Goal: Obtain resource: Obtain resource

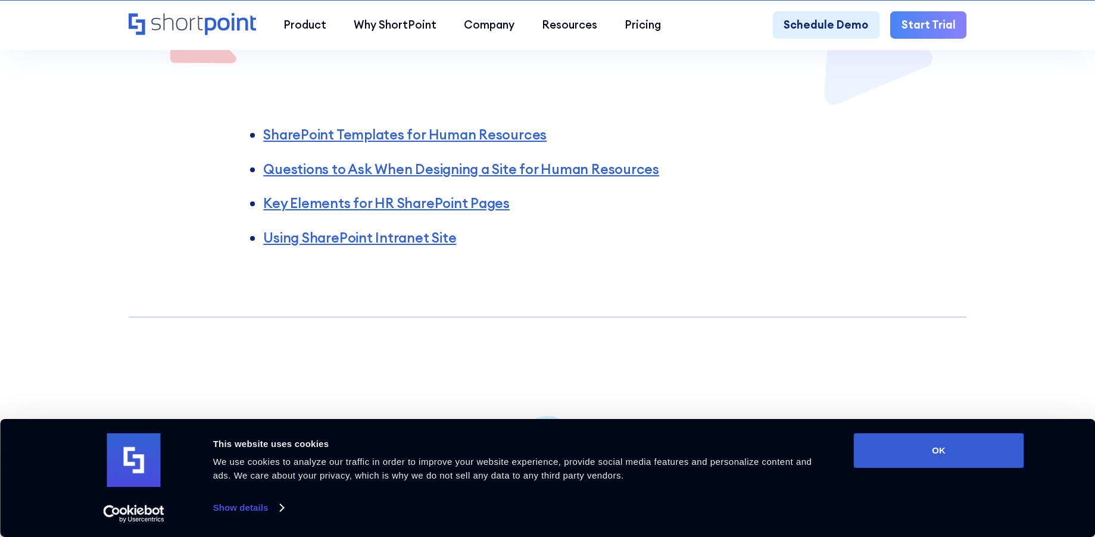
scroll to position [417, 0]
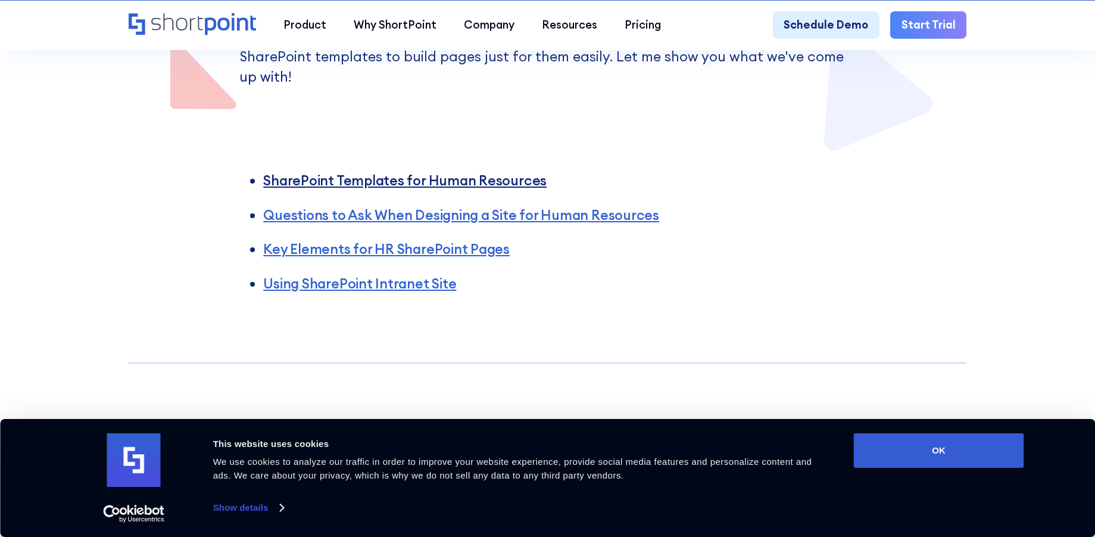
click at [414, 172] on link "SharePoint Templates for Human Resources" at bounding box center [404, 180] width 283 height 17
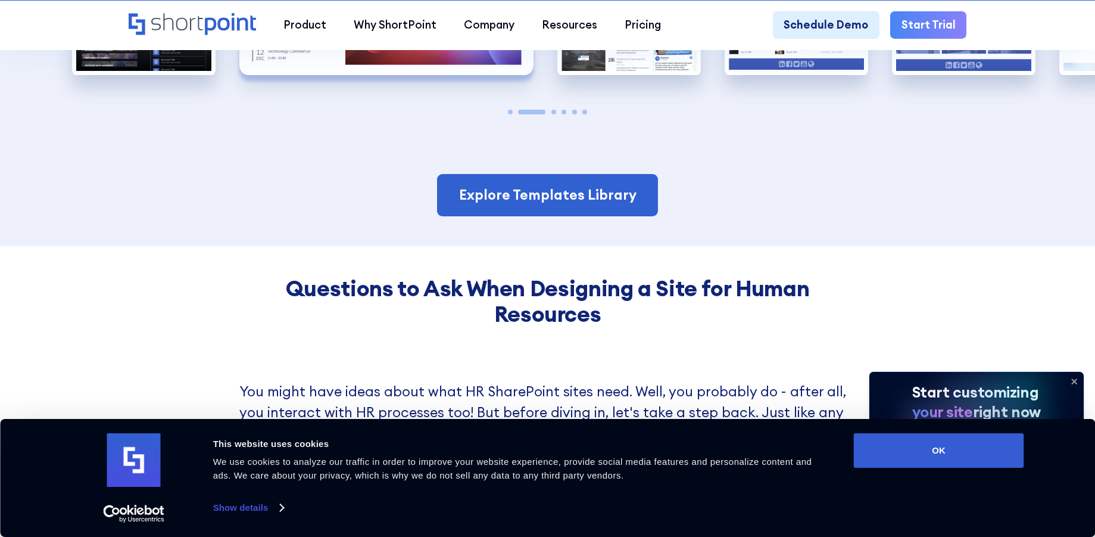
scroll to position [1464, 0]
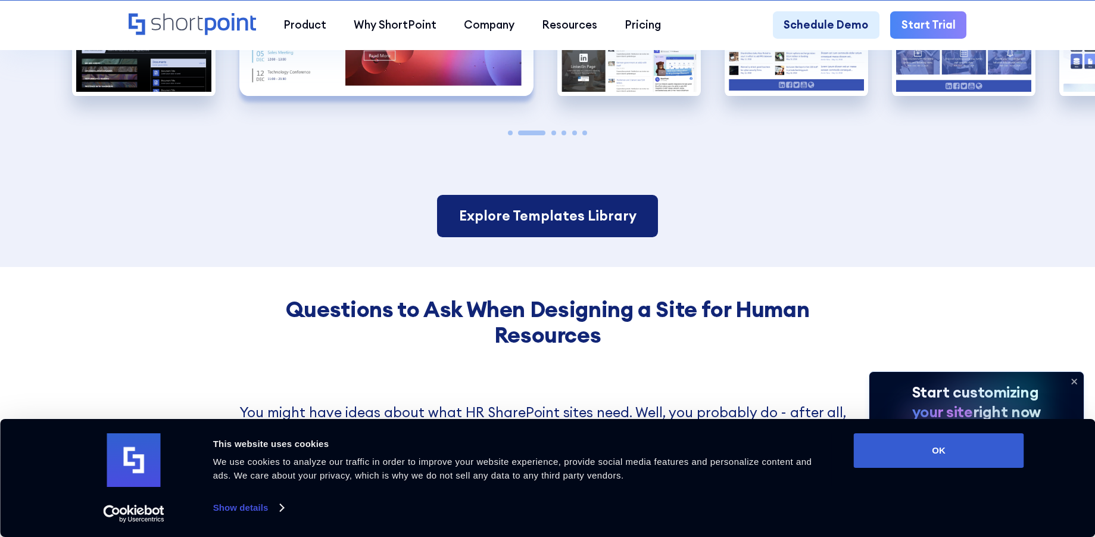
click at [584, 205] on link "Explore Templates Library" at bounding box center [548, 216] width 222 height 42
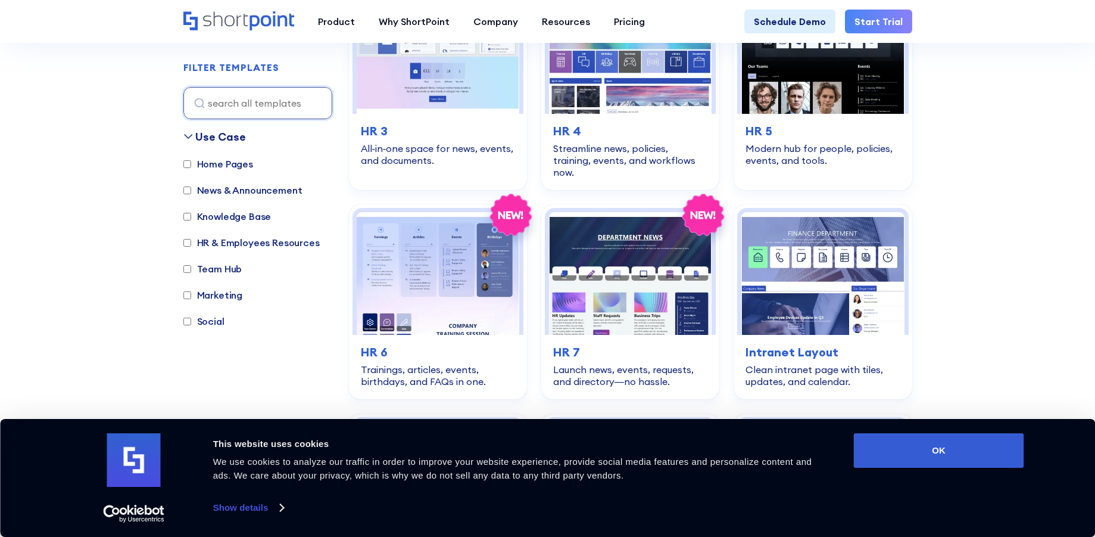
scroll to position [715, 0]
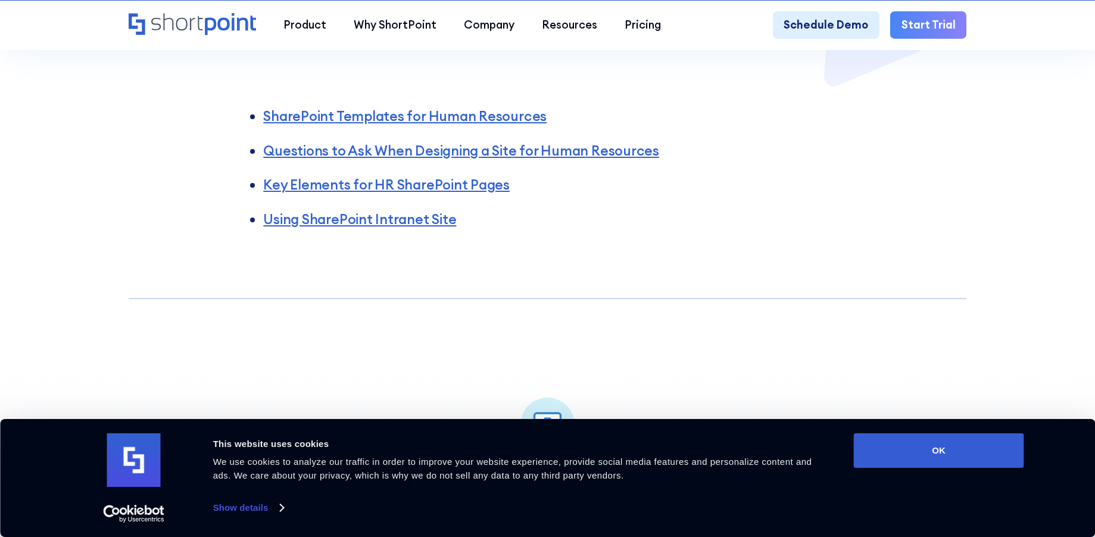
scroll to position [476, 0]
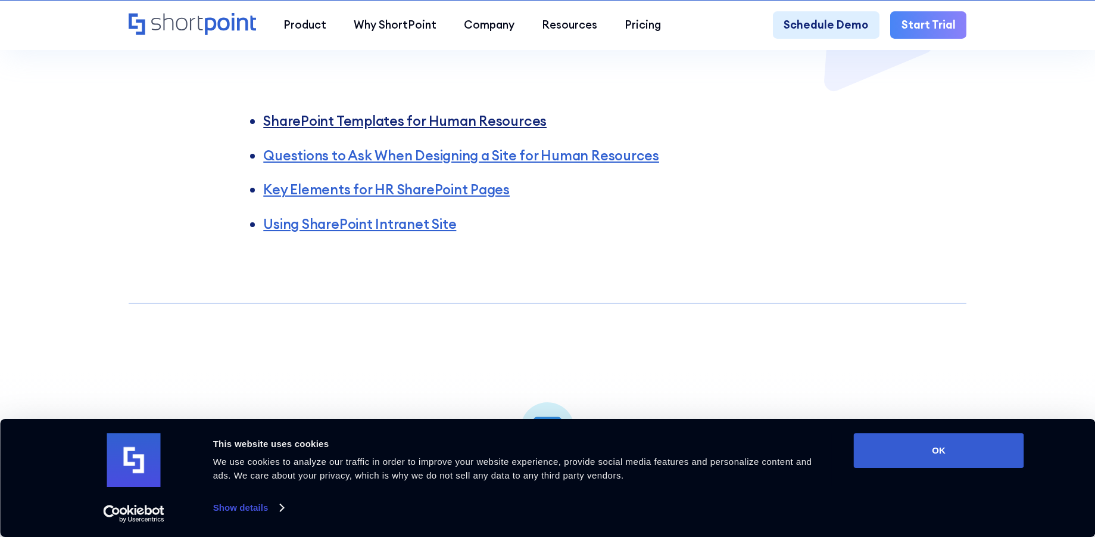
click at [397, 112] on link "SharePoint Templates for Human Resources" at bounding box center [404, 120] width 283 height 17
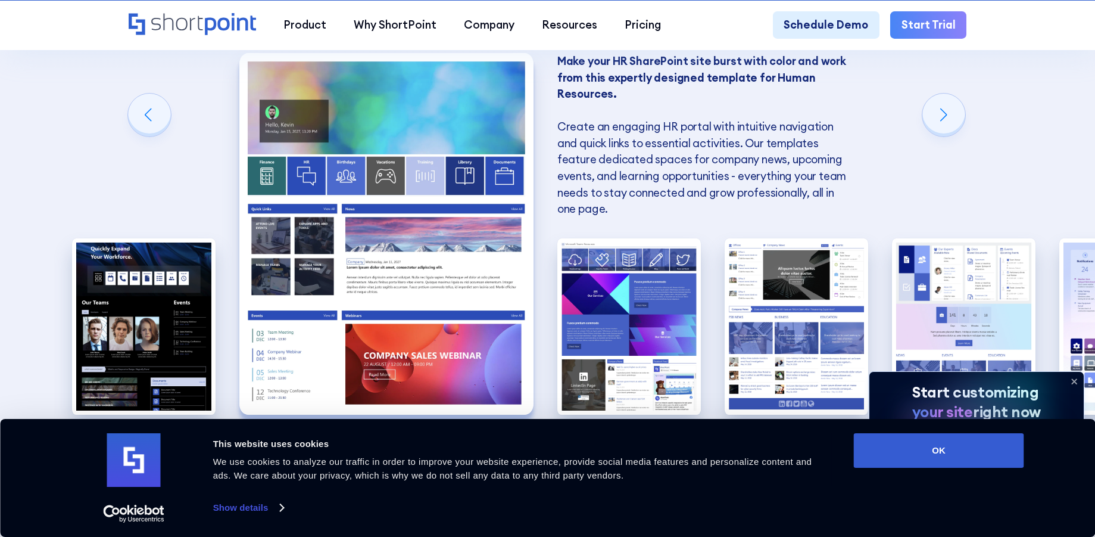
scroll to position [1166, 0]
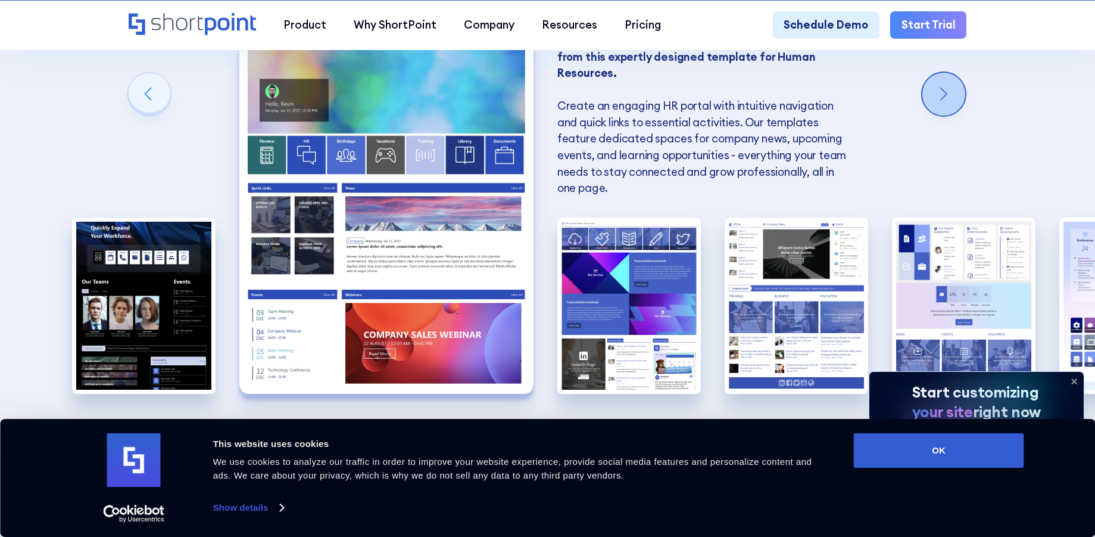
click at [943, 81] on div "Next slide" at bounding box center [944, 94] width 43 height 43
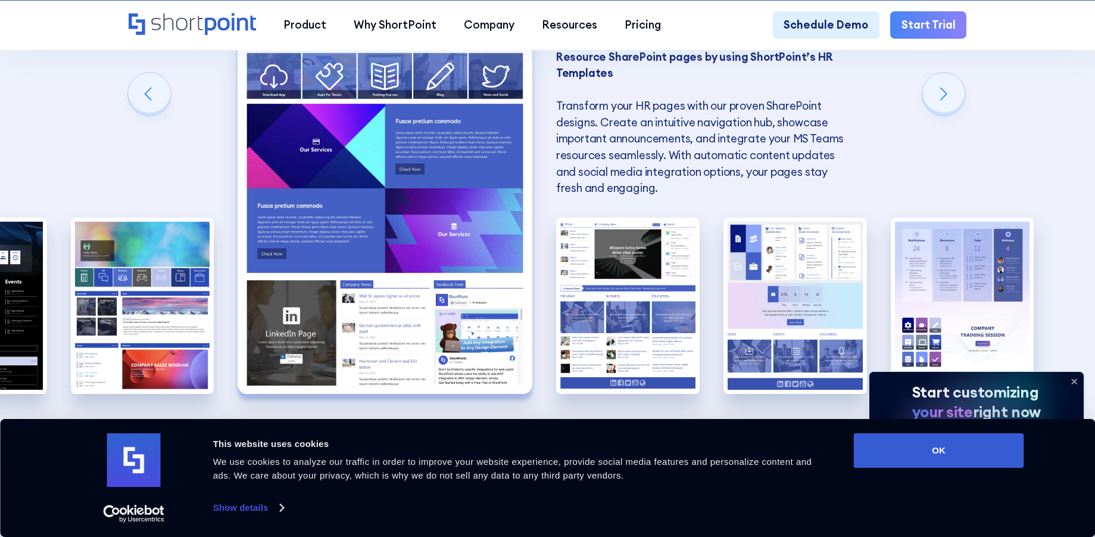
click at [394, 167] on img "3 / 6" at bounding box center [385, 213] width 294 height 362
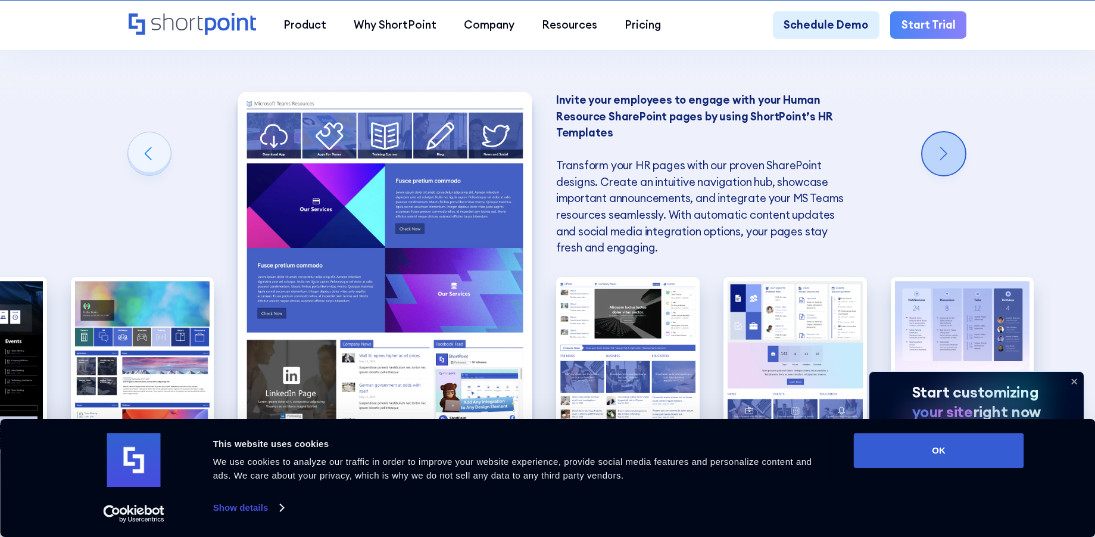
click at [950, 146] on div "Next slide" at bounding box center [944, 153] width 43 height 43
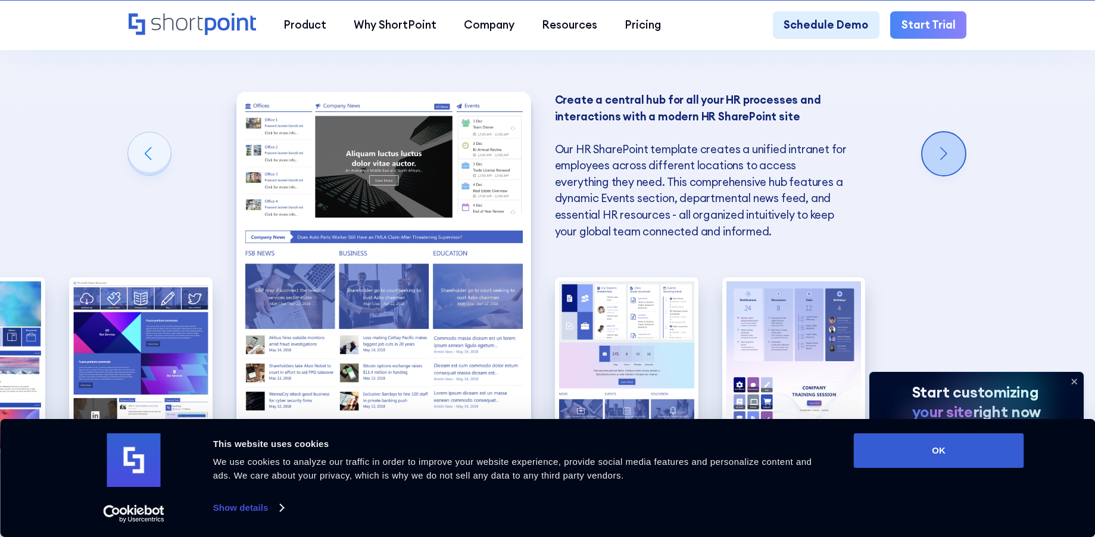
click at [950, 146] on div "Next slide" at bounding box center [944, 153] width 43 height 43
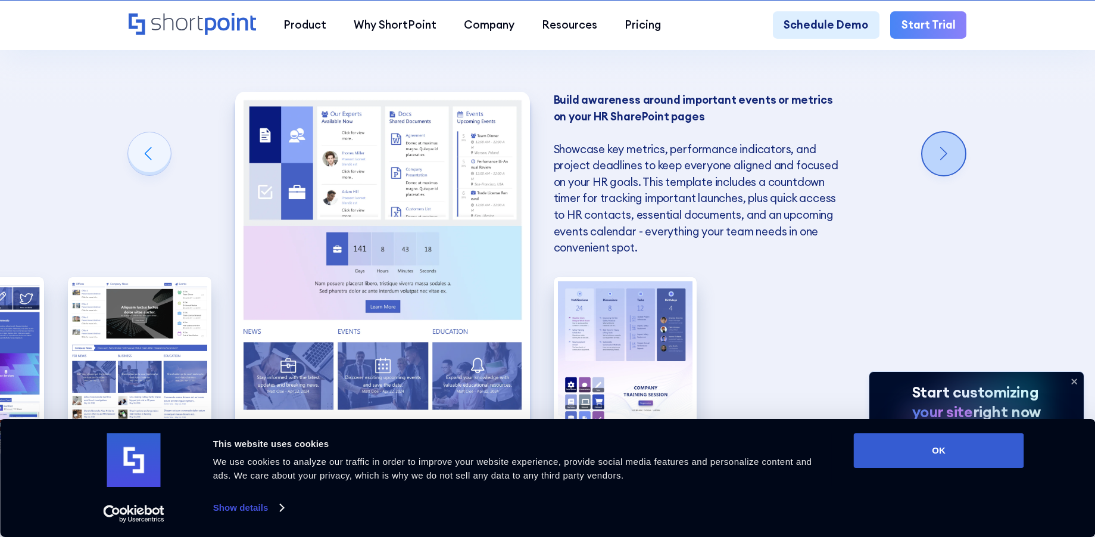
click at [948, 147] on div "Next slide" at bounding box center [944, 153] width 43 height 43
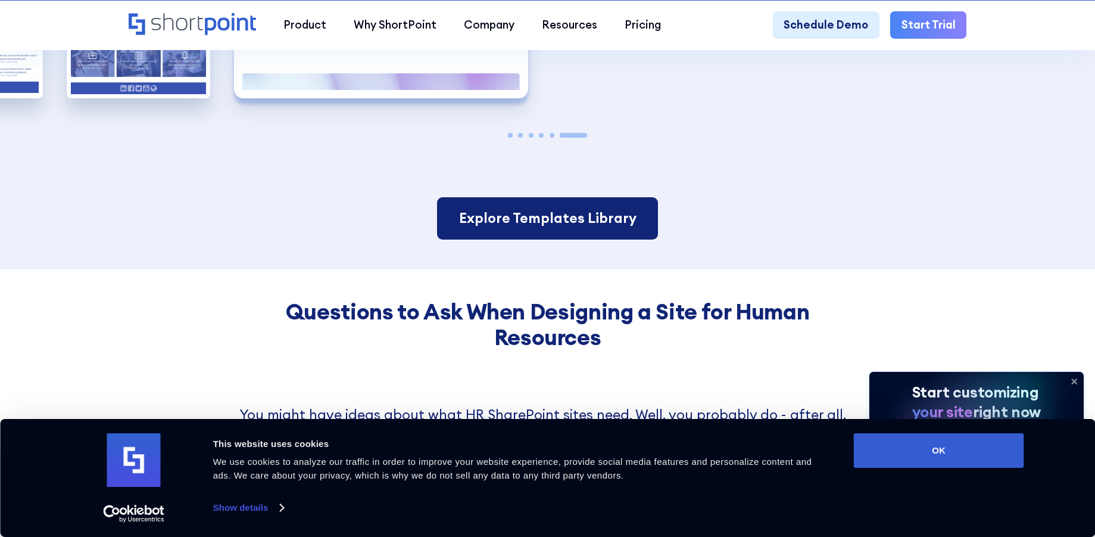
scroll to position [1464, 0]
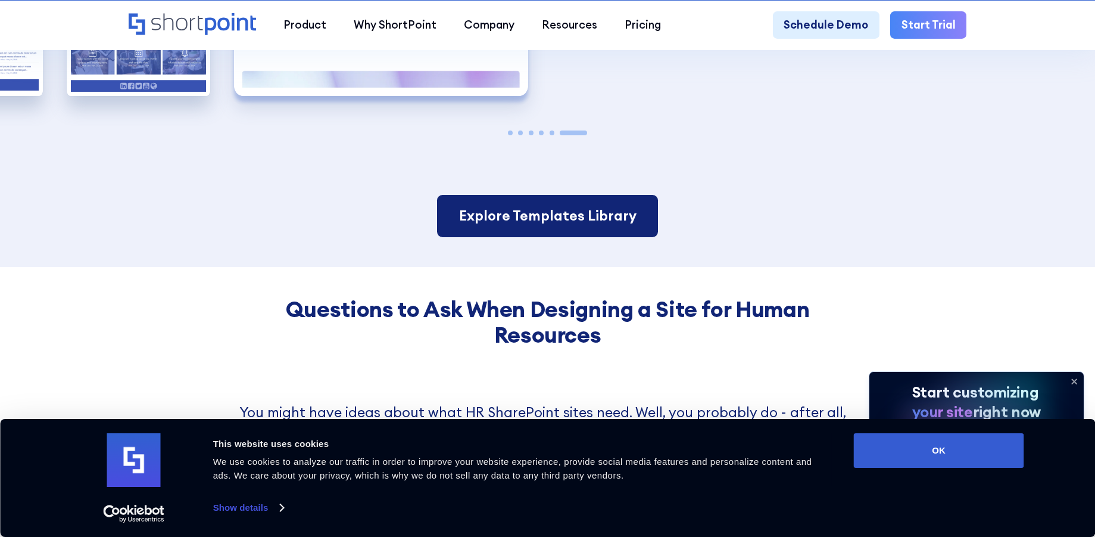
click at [545, 216] on link "Explore Templates Library" at bounding box center [548, 216] width 222 height 42
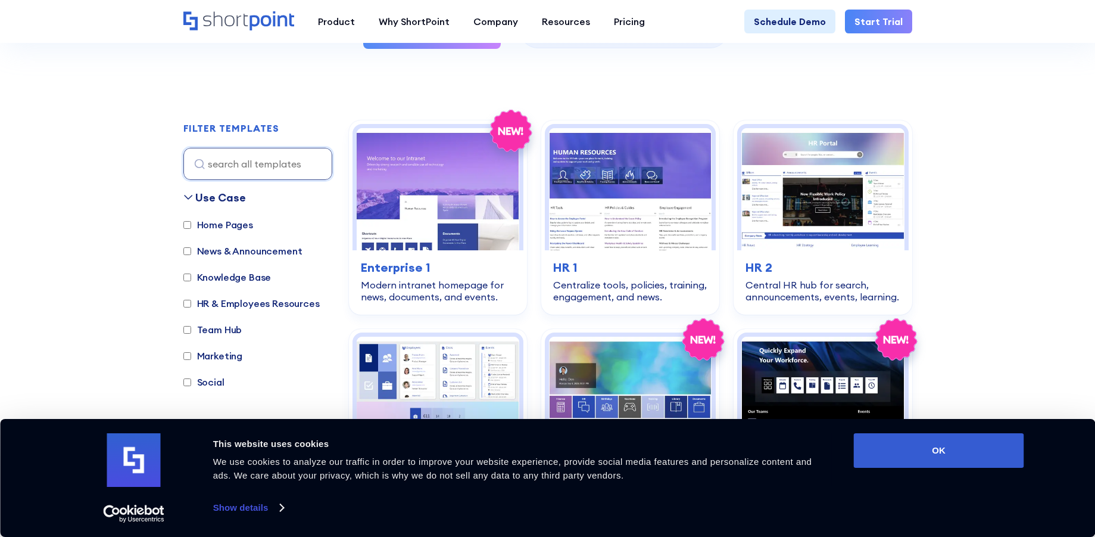
scroll to position [357, 0]
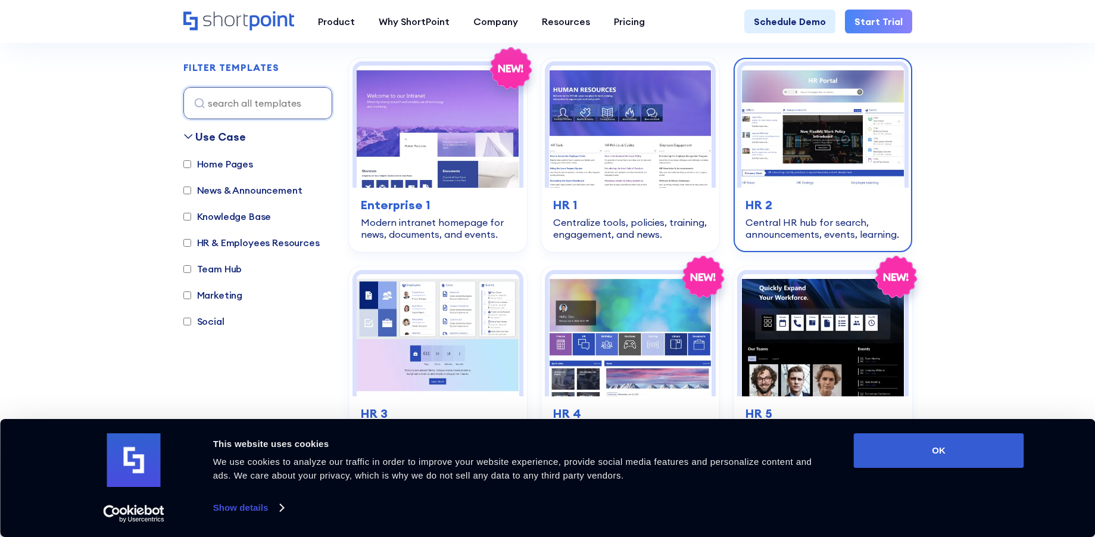
click at [829, 155] on img at bounding box center [822, 127] width 163 height 122
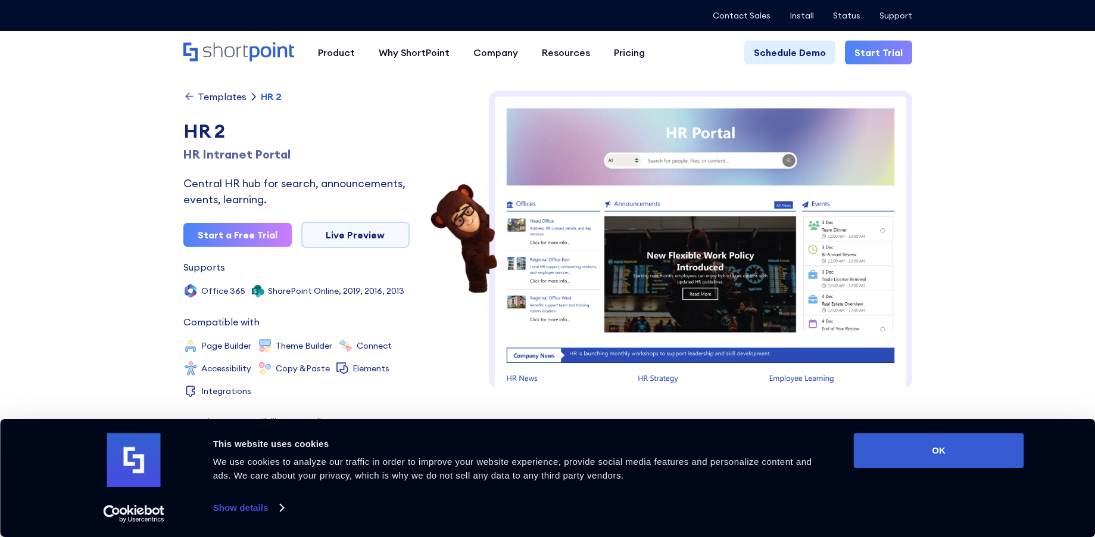
scroll to position [60, 0]
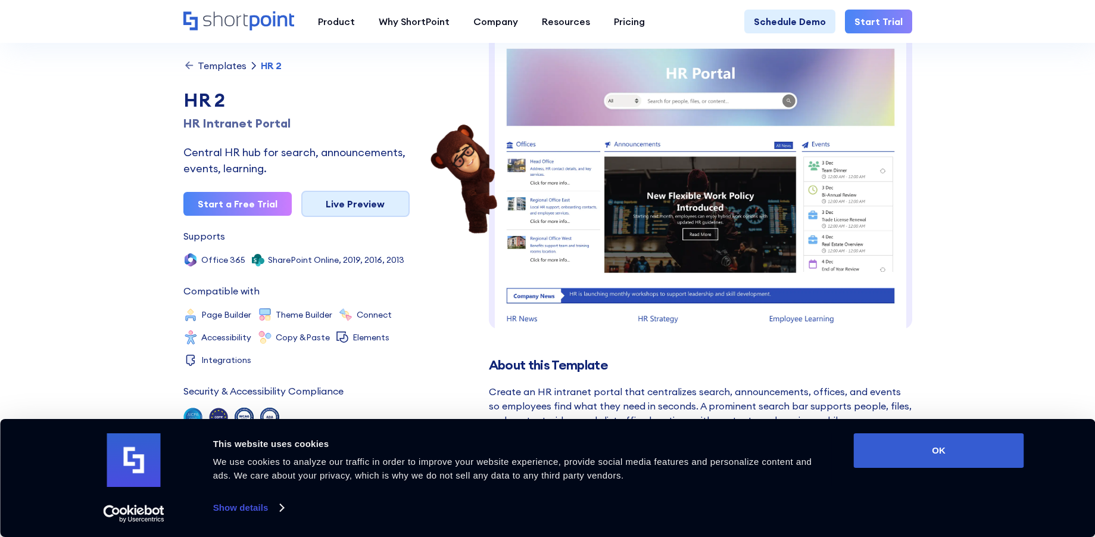
click at [351, 203] on link "Live Preview" at bounding box center [355, 204] width 108 height 26
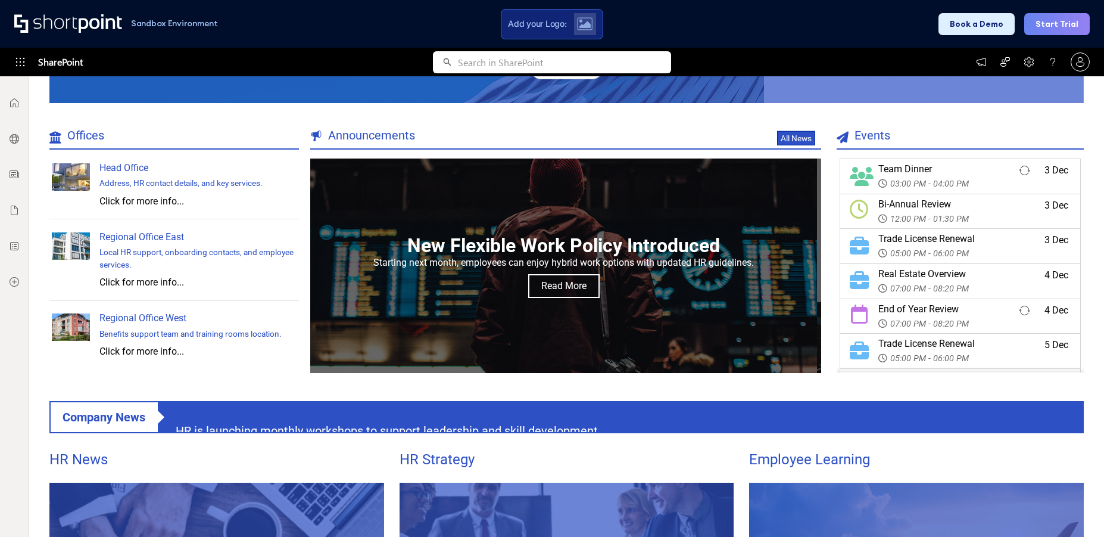
scroll to position [238, 0]
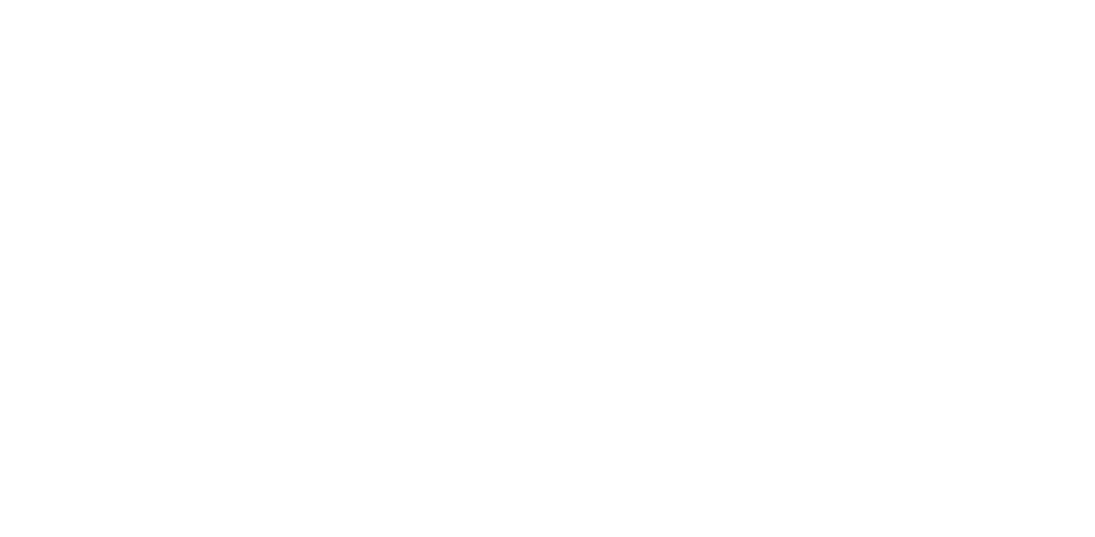
scroll to position [357, 0]
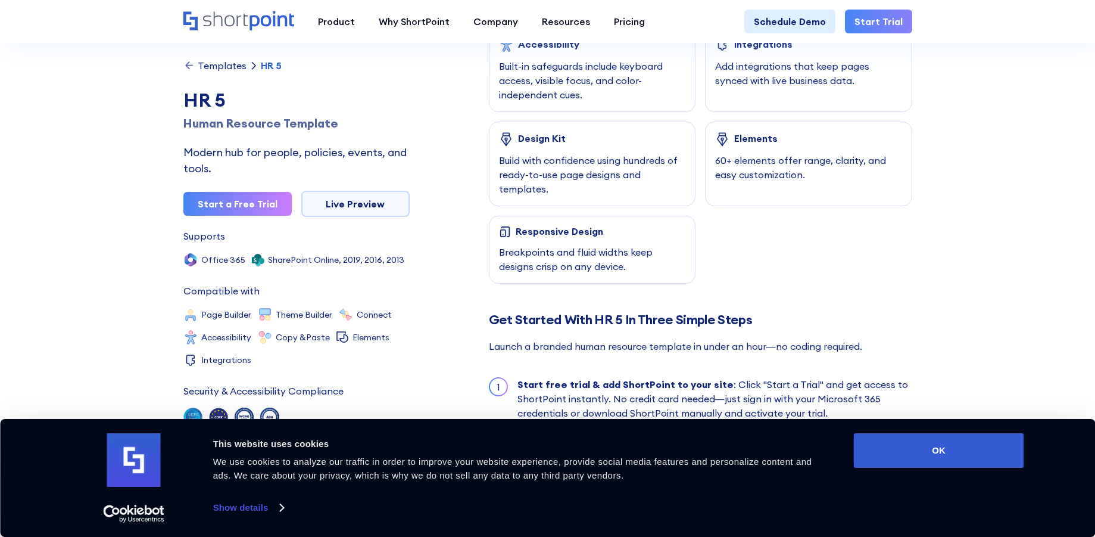
scroll to position [834, 0]
